Goal: Transaction & Acquisition: Subscribe to service/newsletter

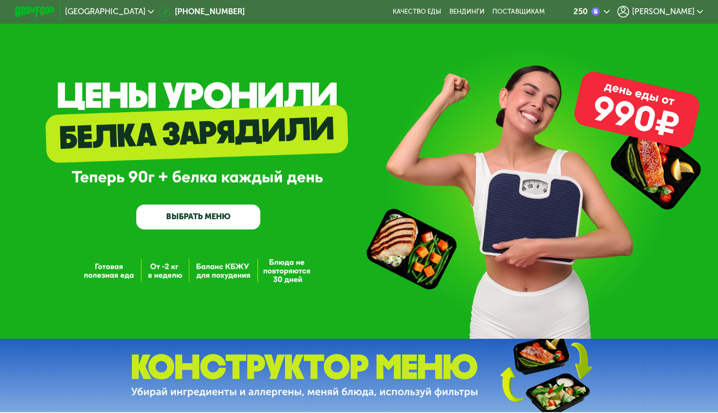
click at [654, 10] on div "[PERSON_NAME]" at bounding box center [661, 12] width 86 height 12
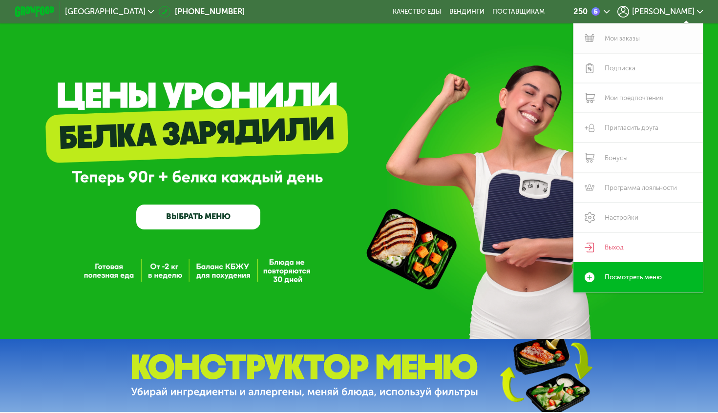
click at [633, 43] on link "Мои заказы" at bounding box center [639, 38] width 130 height 30
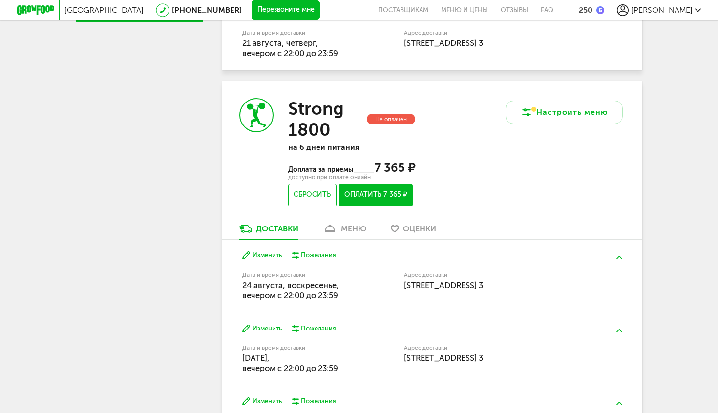
scroll to position [380, 0]
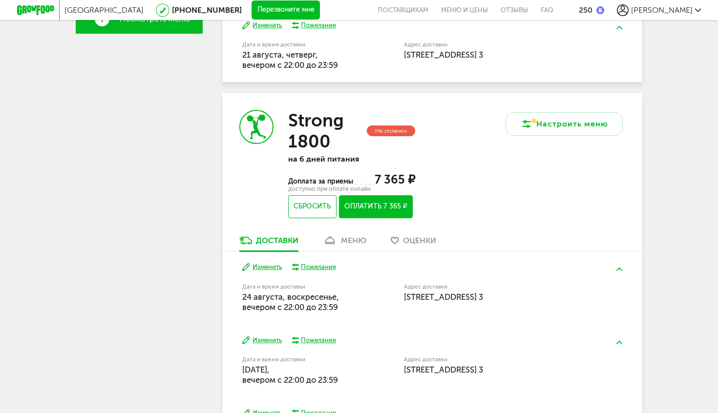
click at [676, 8] on span "[PERSON_NAME]" at bounding box center [662, 9] width 62 height 9
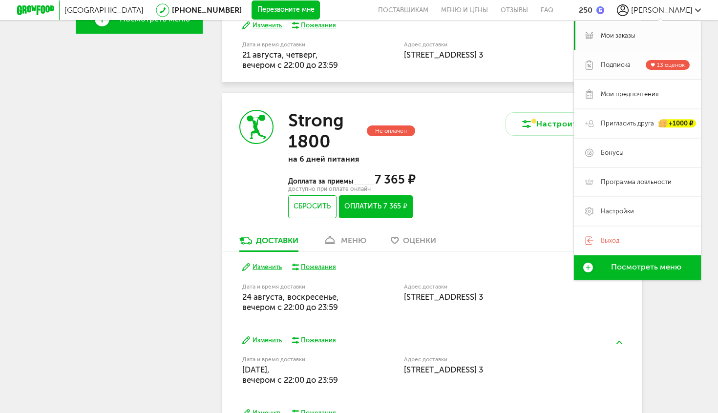
click at [625, 65] on span "Подписка" at bounding box center [616, 65] width 30 height 9
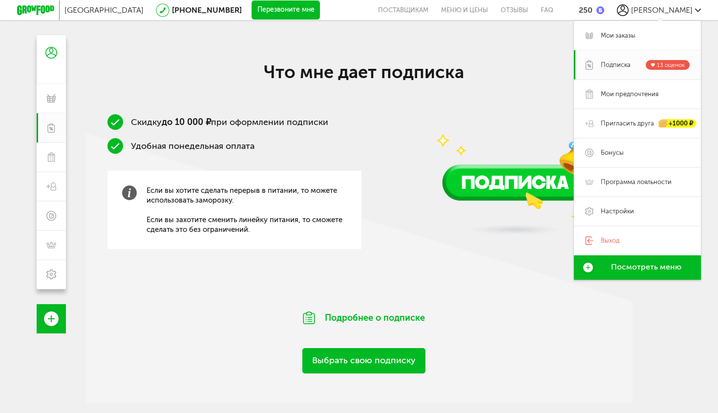
scroll to position [68, 0]
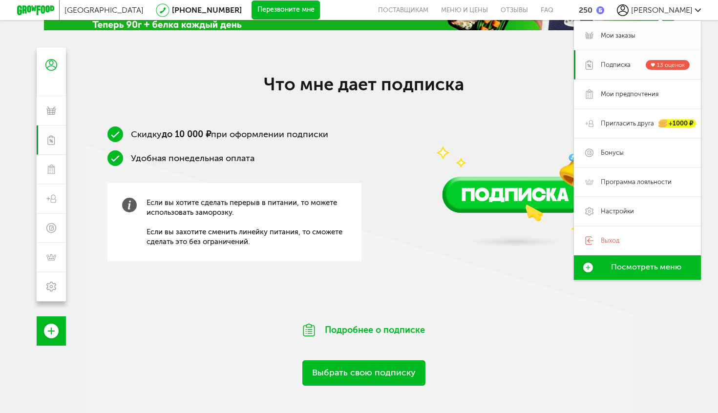
click at [619, 31] on span "Мои заказы" at bounding box center [618, 35] width 35 height 9
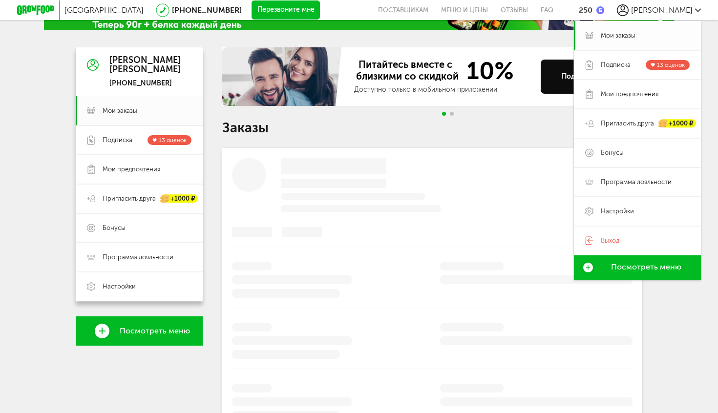
scroll to position [40, 0]
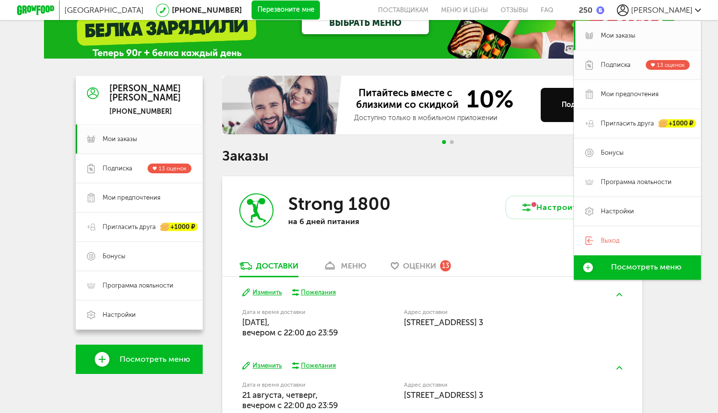
click at [606, 58] on link "Подписка 13 оценок" at bounding box center [637, 64] width 127 height 29
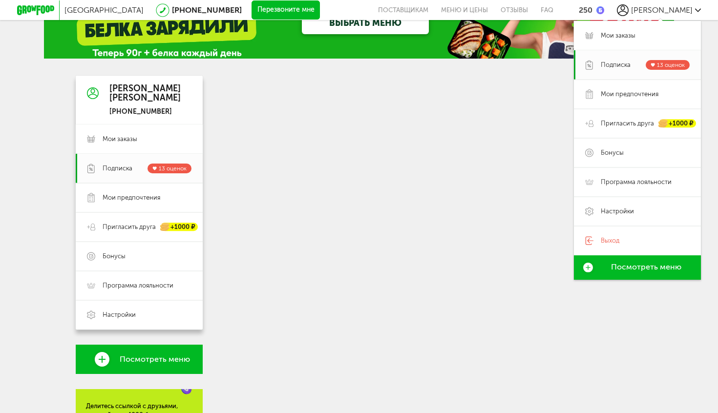
click at [664, 3] on div "Санкт-Петербург 8 (800) 555-21-78 Перезвоните мне поставщикам Меню и цены Отзыв…" at bounding box center [359, 10] width 684 height 20
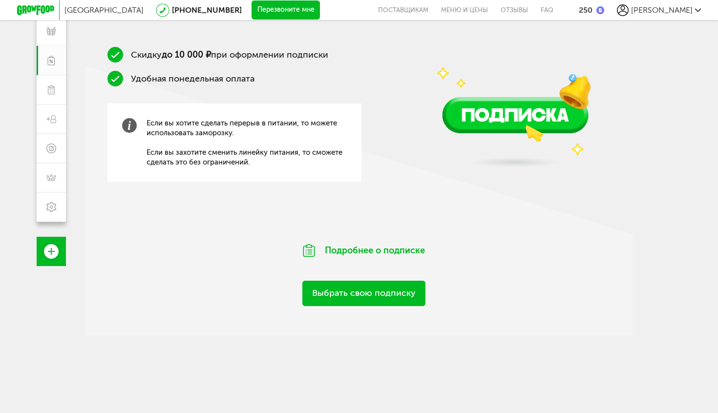
scroll to position [154, 0]
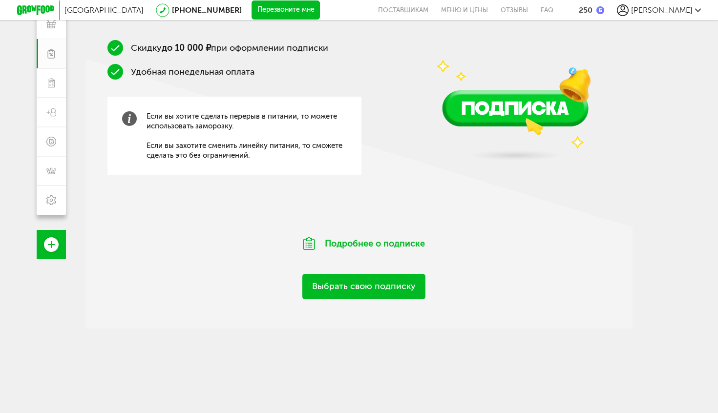
click at [335, 289] on link "Выбрать свою подписку" at bounding box center [363, 286] width 123 height 25
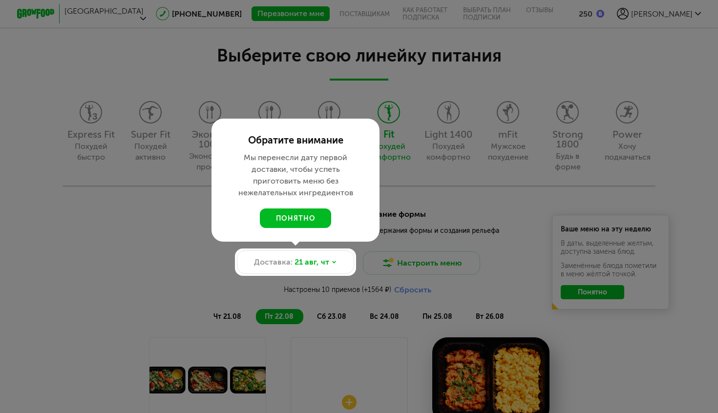
scroll to position [838, 0]
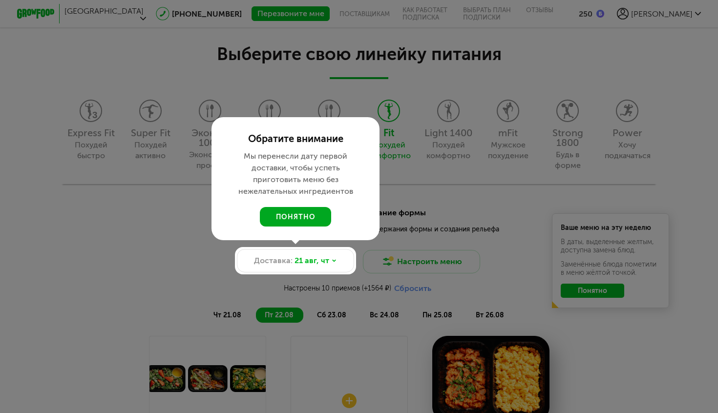
click at [284, 216] on button "понятно" at bounding box center [295, 217] width 71 height 20
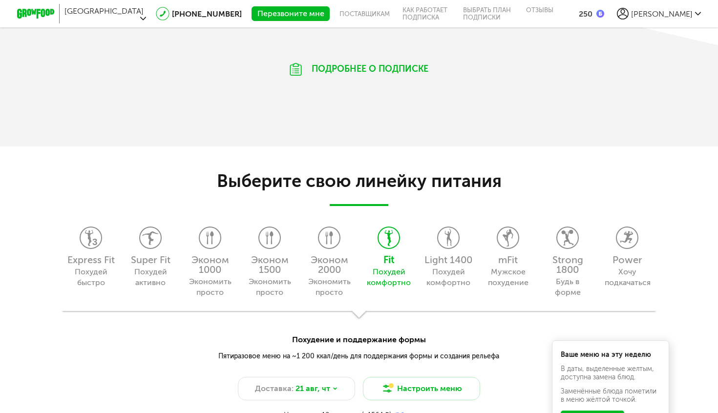
scroll to position [711, 0]
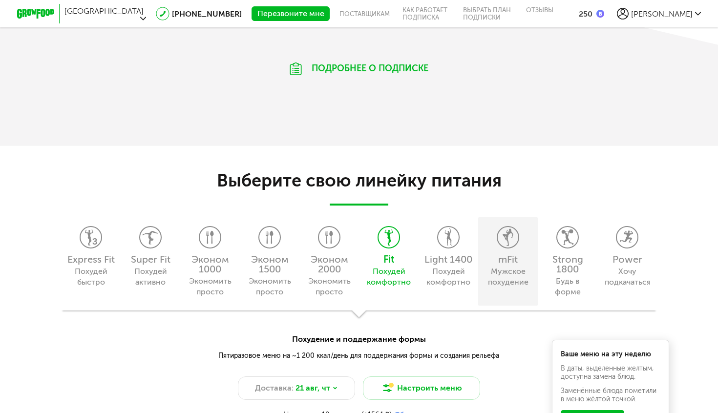
click at [501, 240] on icon at bounding box center [508, 238] width 21 height 22
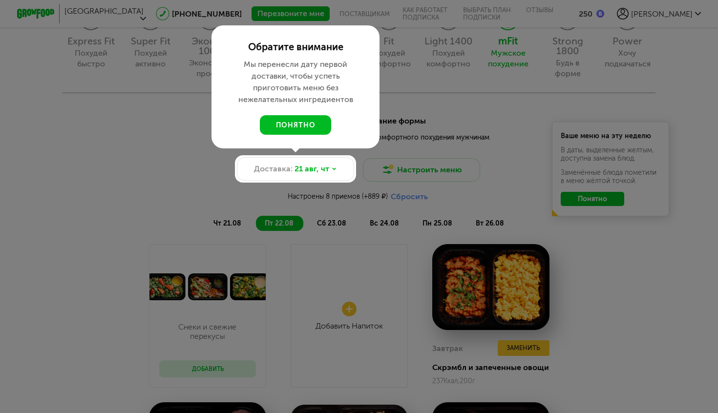
scroll to position [931, 0]
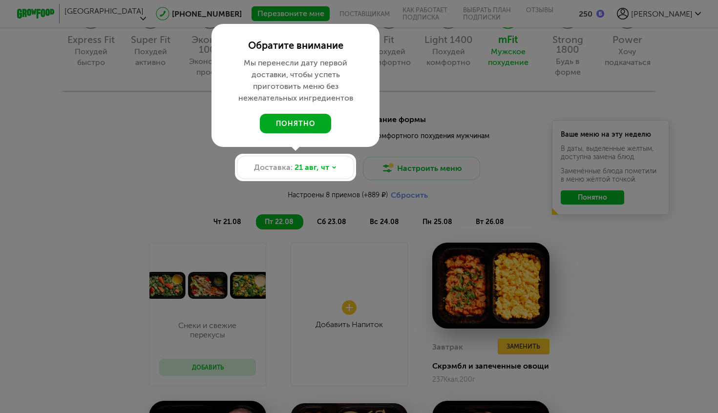
click at [293, 123] on button "понятно" at bounding box center [295, 124] width 71 height 20
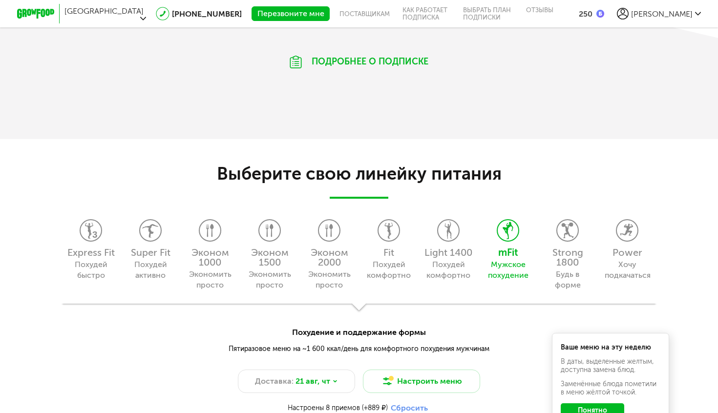
scroll to position [719, 0]
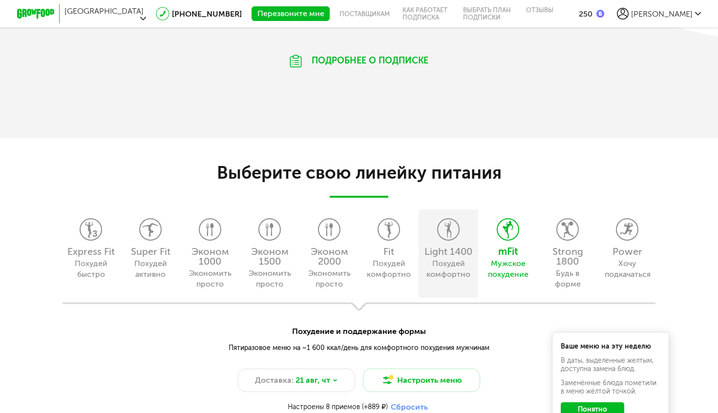
click at [467, 265] on div "Похудей комфортно" at bounding box center [448, 270] width 44 height 22
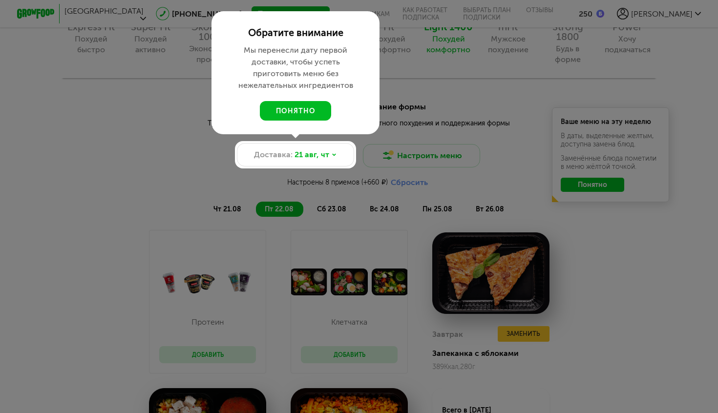
scroll to position [953, 0]
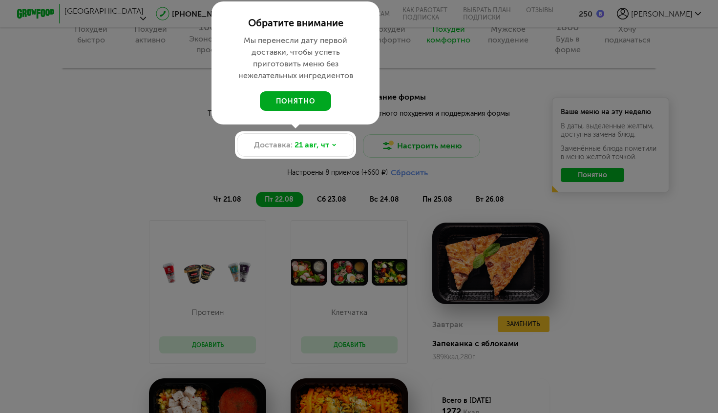
click at [287, 103] on button "понятно" at bounding box center [295, 101] width 71 height 20
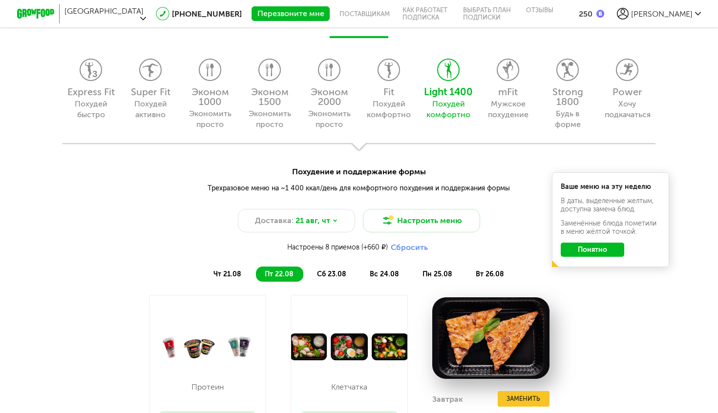
scroll to position [895, 0]
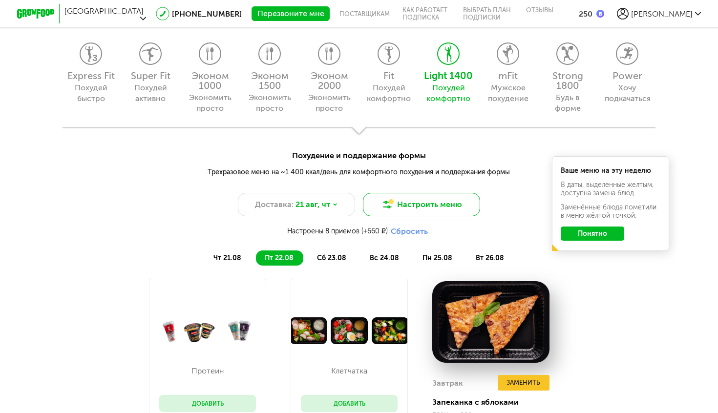
click at [429, 203] on button "Настроить меню" at bounding box center [421, 204] width 117 height 23
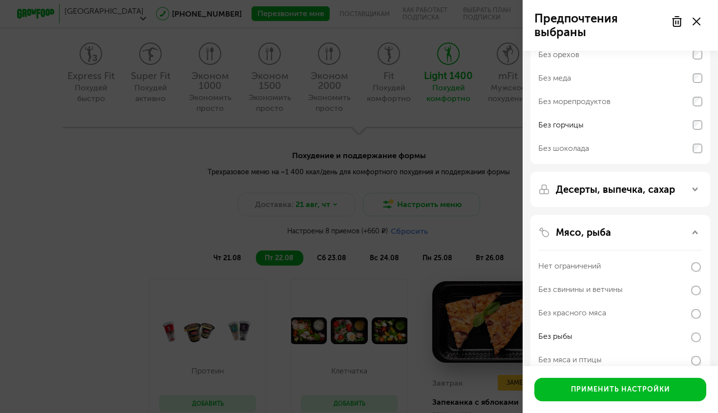
scroll to position [83, 0]
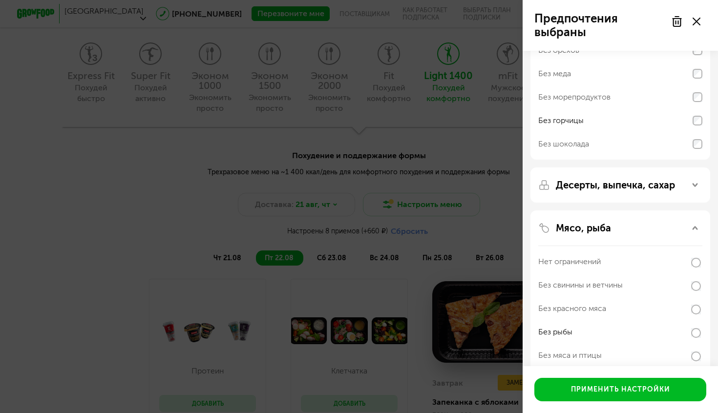
click at [694, 22] on icon at bounding box center [697, 22] width 8 height 8
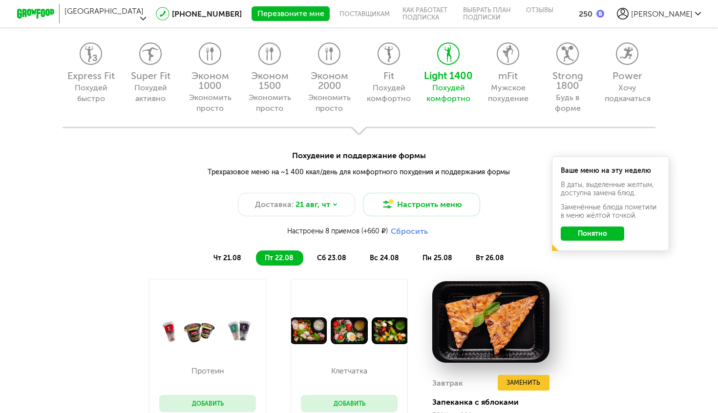
click at [594, 230] on button "Понятно" at bounding box center [593, 234] width 64 height 14
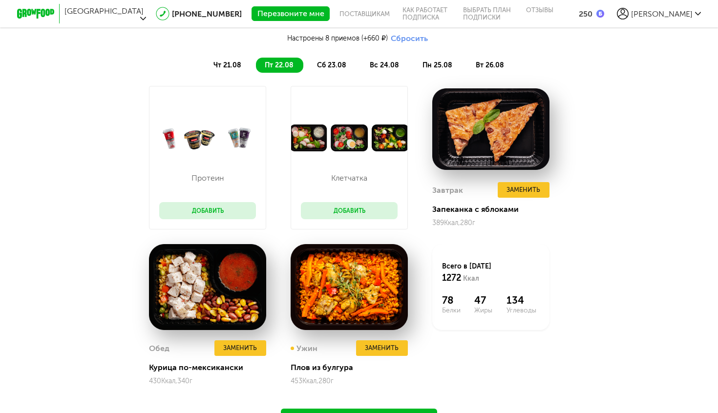
scroll to position [1075, 0]
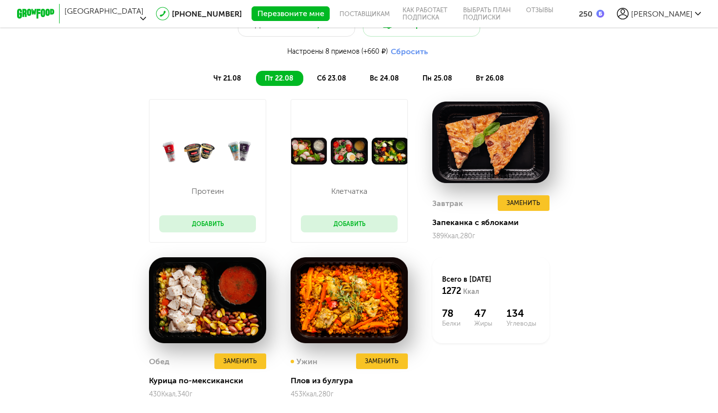
click at [325, 81] on span "сб 23.08" at bounding box center [331, 78] width 29 height 8
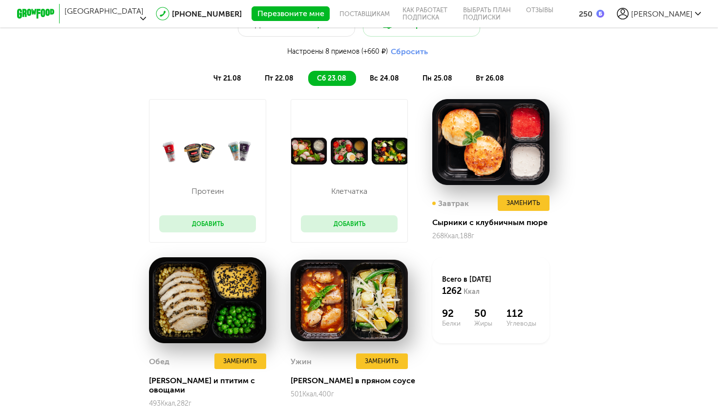
click at [359, 79] on ul "чт 21.08 пт 22.08 сб 23.08 вс 24.08 пн 25.08 вт 26.08" at bounding box center [359, 78] width 391 height 15
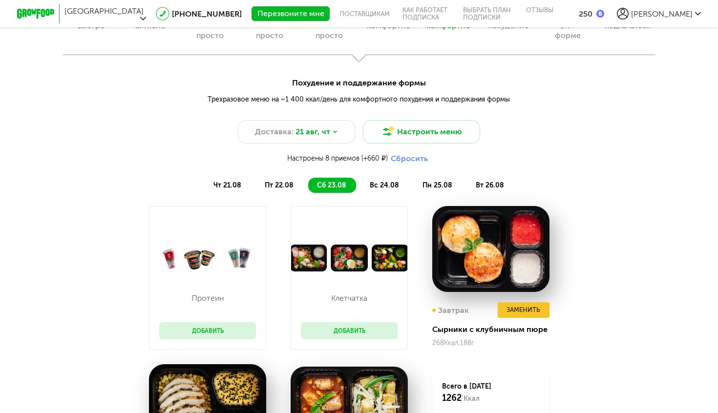
scroll to position [958, 0]
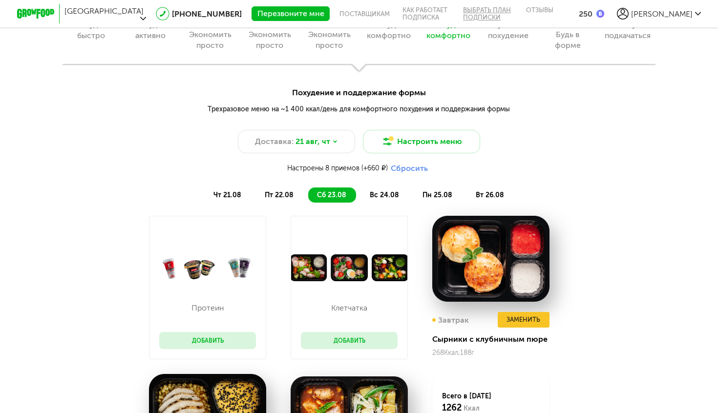
click at [479, 15] on link "Выбрать план подписки" at bounding box center [488, 13] width 63 height 27
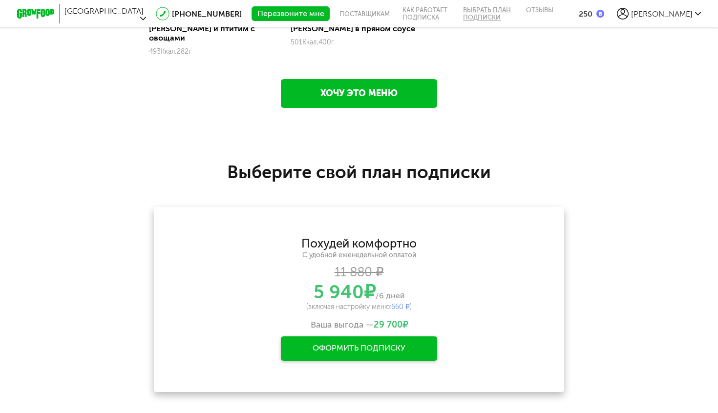
scroll to position [1523, 0]
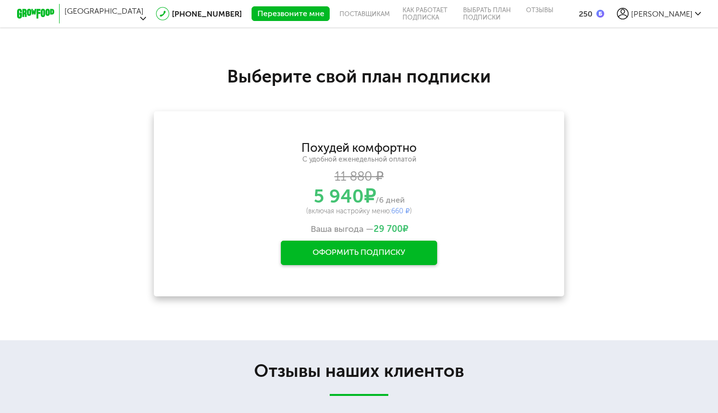
click at [683, 14] on span "[PERSON_NAME]" at bounding box center [662, 13] width 62 height 9
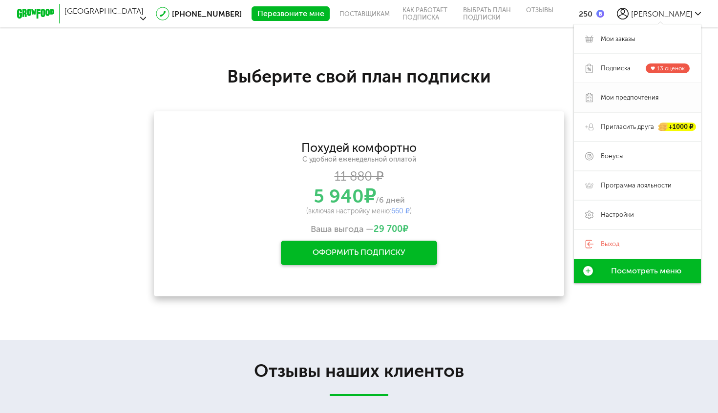
click at [630, 96] on span "Мои предпочтения" at bounding box center [630, 97] width 58 height 9
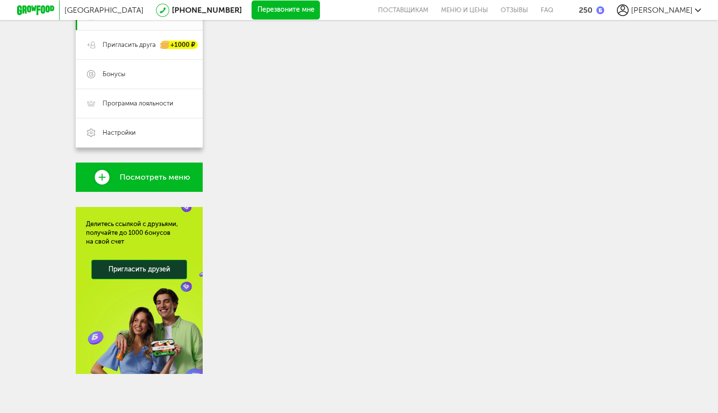
scroll to position [222, 0]
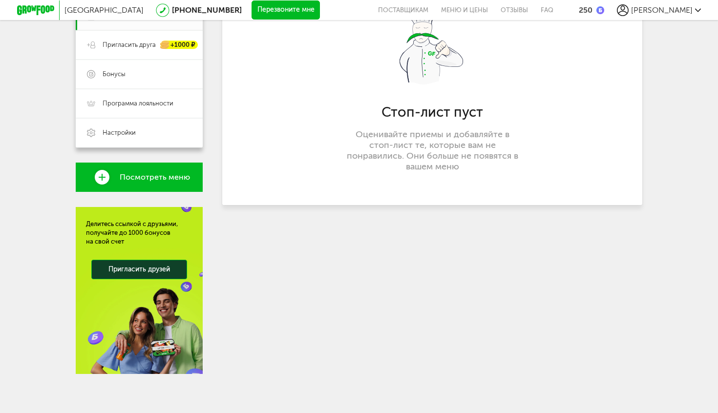
click at [681, 7] on span "[PERSON_NAME]" at bounding box center [662, 9] width 62 height 9
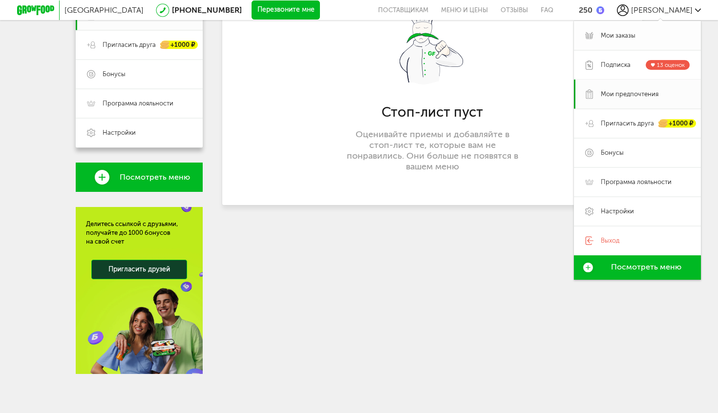
click at [655, 32] on span "Мои заказы" at bounding box center [645, 35] width 89 height 9
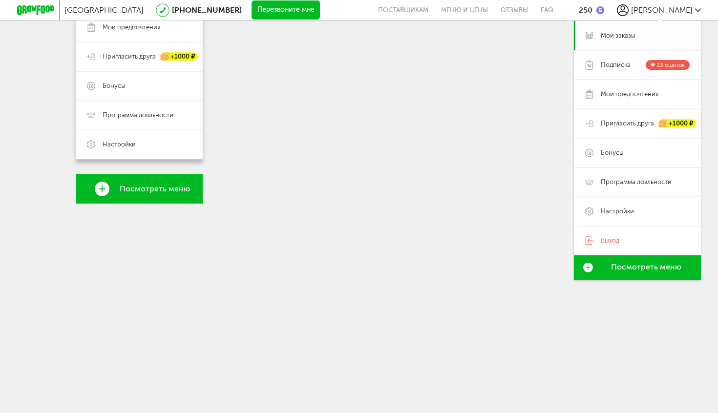
scroll to position [222, 0]
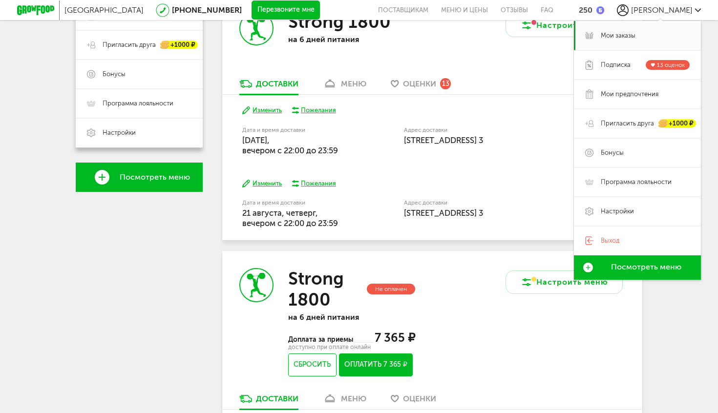
click at [676, 5] on span "[PERSON_NAME]" at bounding box center [662, 9] width 62 height 9
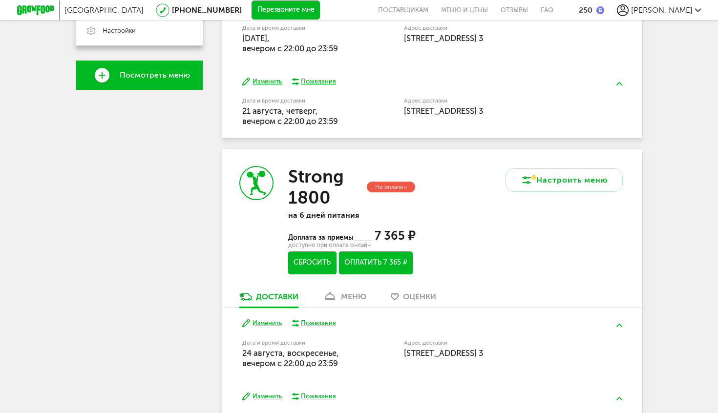
scroll to position [327, 0]
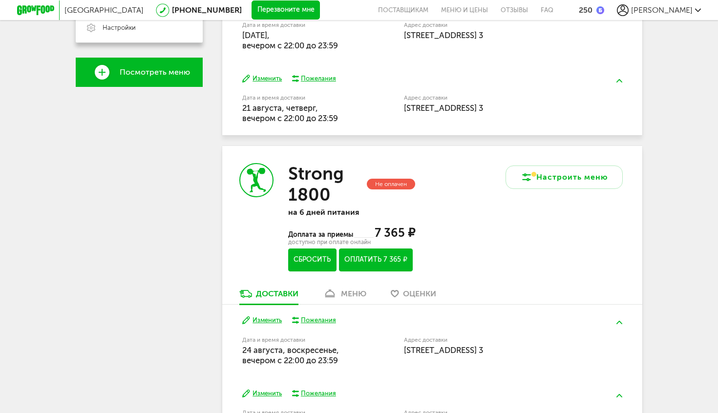
click at [308, 263] on button "Сбросить" at bounding box center [312, 260] width 48 height 23
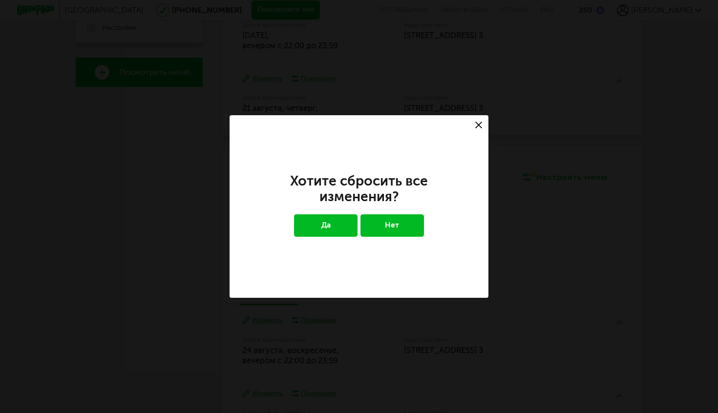
click at [329, 227] on button "Да" at bounding box center [326, 226] width 64 height 22
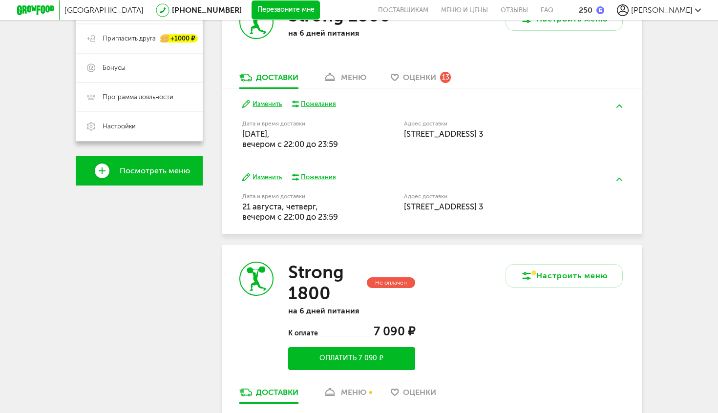
scroll to position [217, 0]
